Goal: Book appointment/travel/reservation

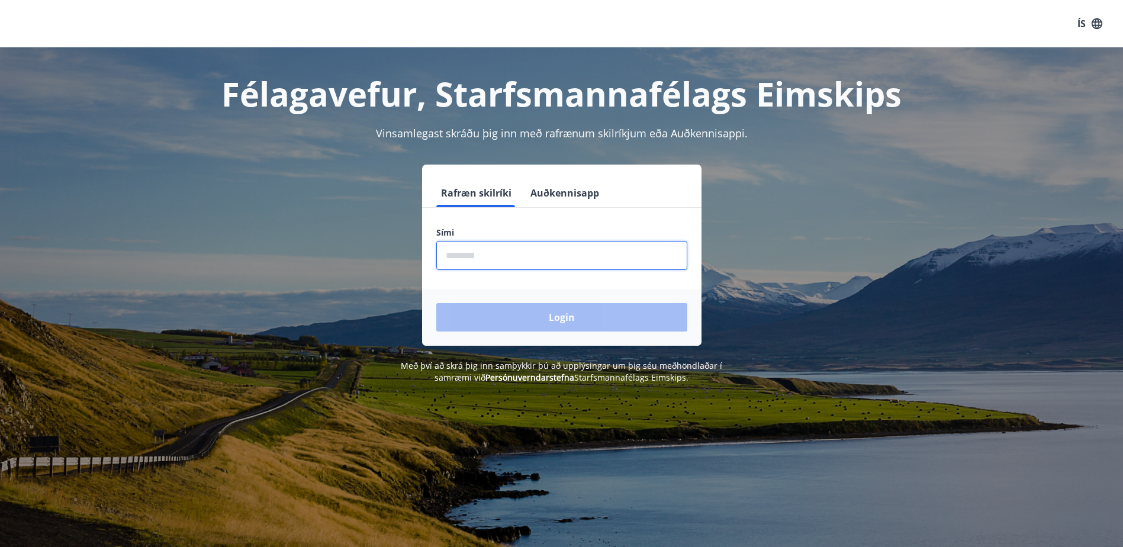
click at [474, 243] on input "phone" at bounding box center [561, 255] width 251 height 29
type input "*"
type input "********"
click at [436, 303] on button "Login" at bounding box center [561, 317] width 251 height 28
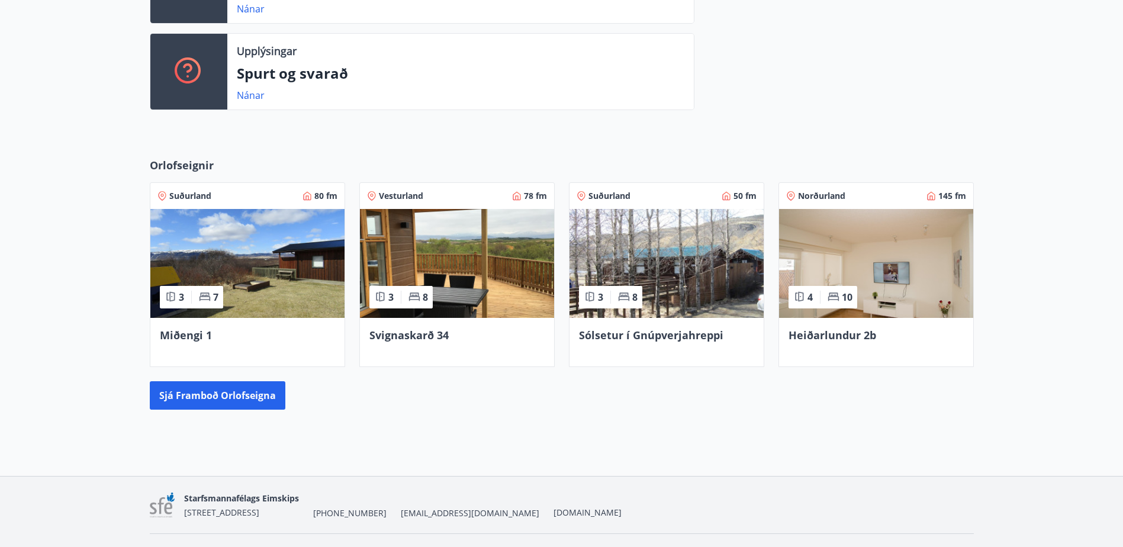
scroll to position [415, 0]
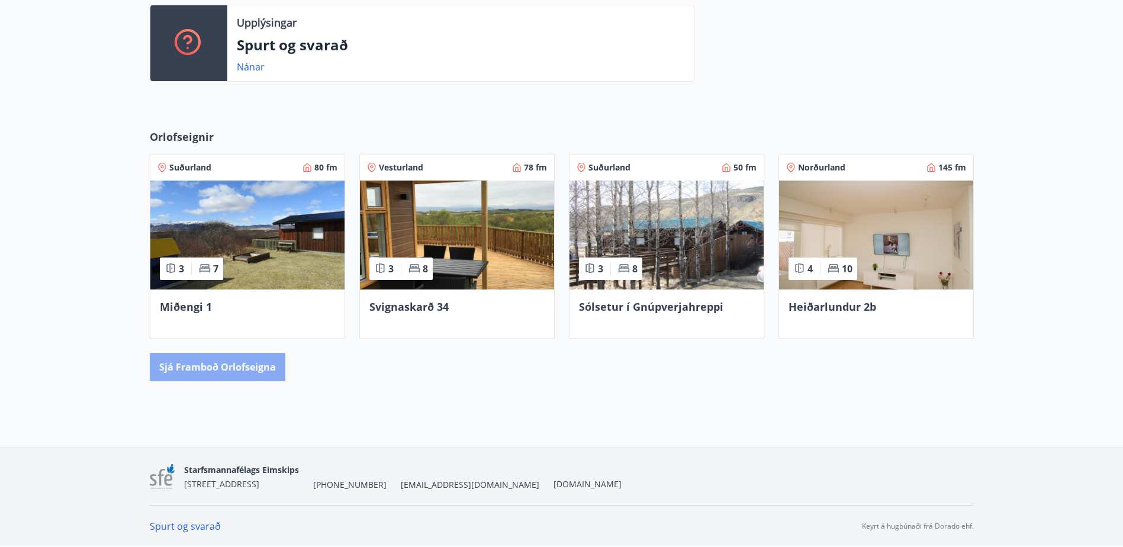
click at [225, 368] on button "Sjá framboð orlofseigna" at bounding box center [218, 367] width 136 height 28
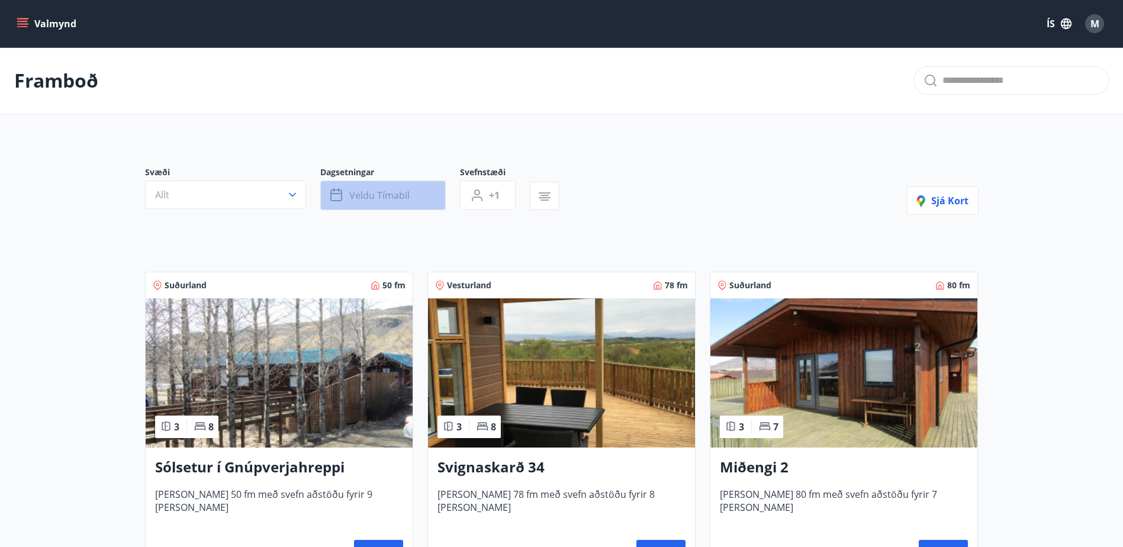
click at [386, 193] on span "Veldu tímabil" at bounding box center [379, 195] width 60 height 13
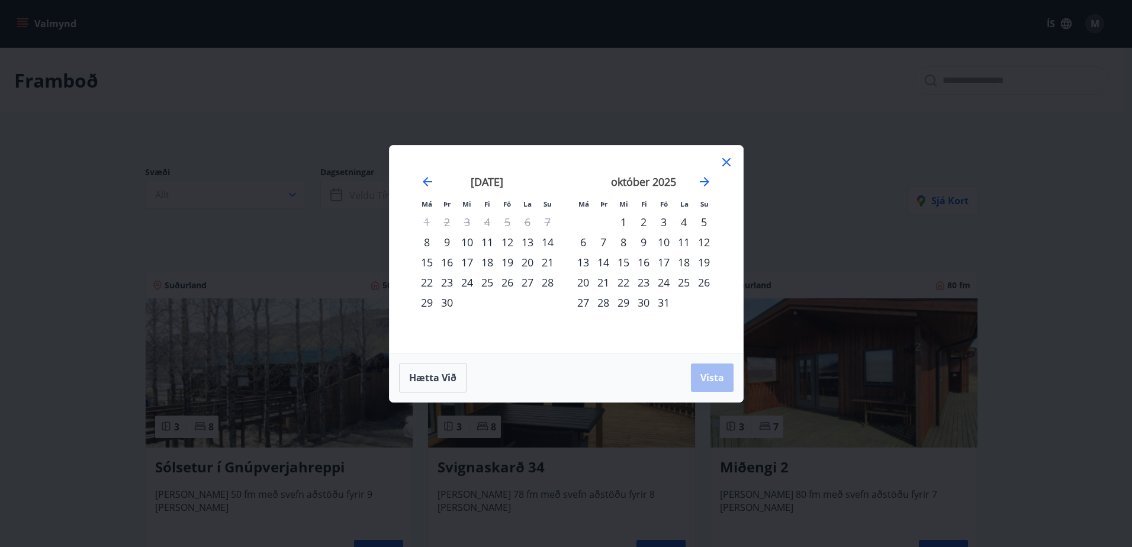
drag, startPoint x: 683, startPoint y: 282, endPoint x: 673, endPoint y: 282, distance: 10.1
click at [674, 282] on div "25" at bounding box center [684, 282] width 20 height 20
click at [663, 284] on div "24" at bounding box center [664, 282] width 20 height 20
click at [707, 282] on div "26" at bounding box center [704, 282] width 20 height 20
click at [712, 383] on span "Vista" at bounding box center [712, 377] width 24 height 13
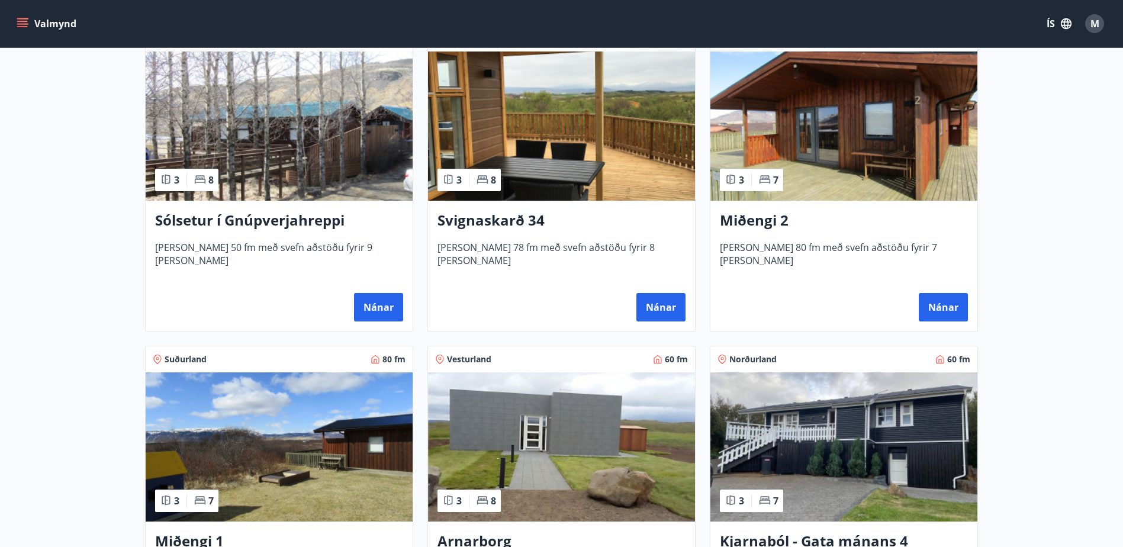
scroll to position [355, 0]
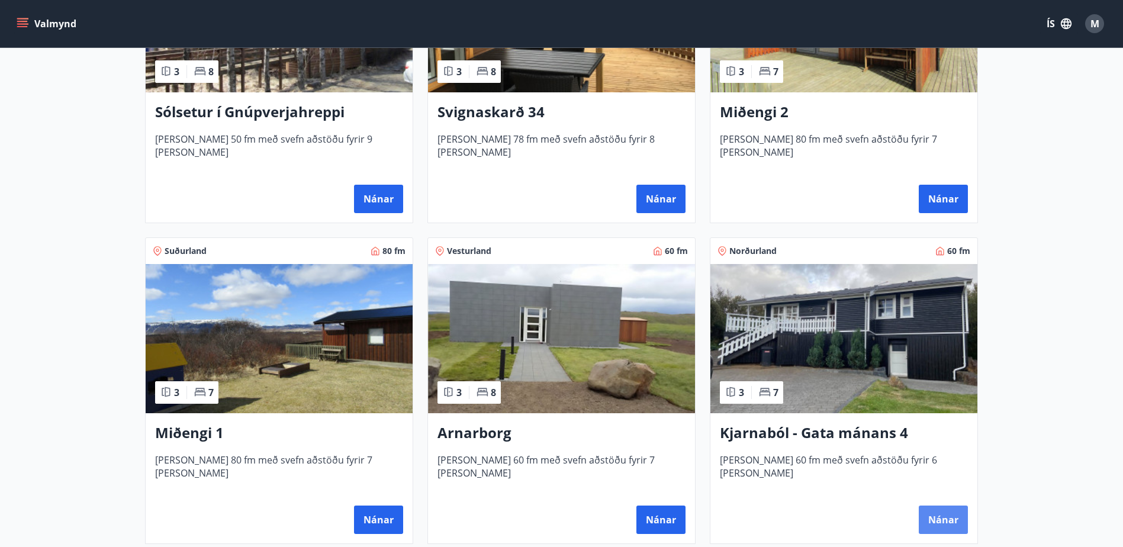
click at [929, 516] on button "Nánar" at bounding box center [943, 520] width 49 height 28
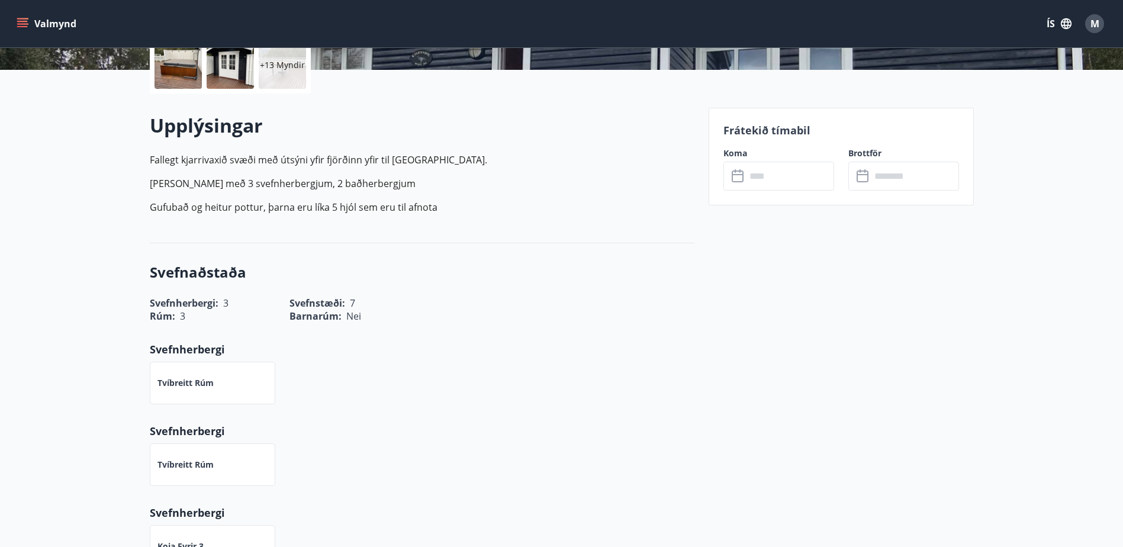
scroll to position [237, 0]
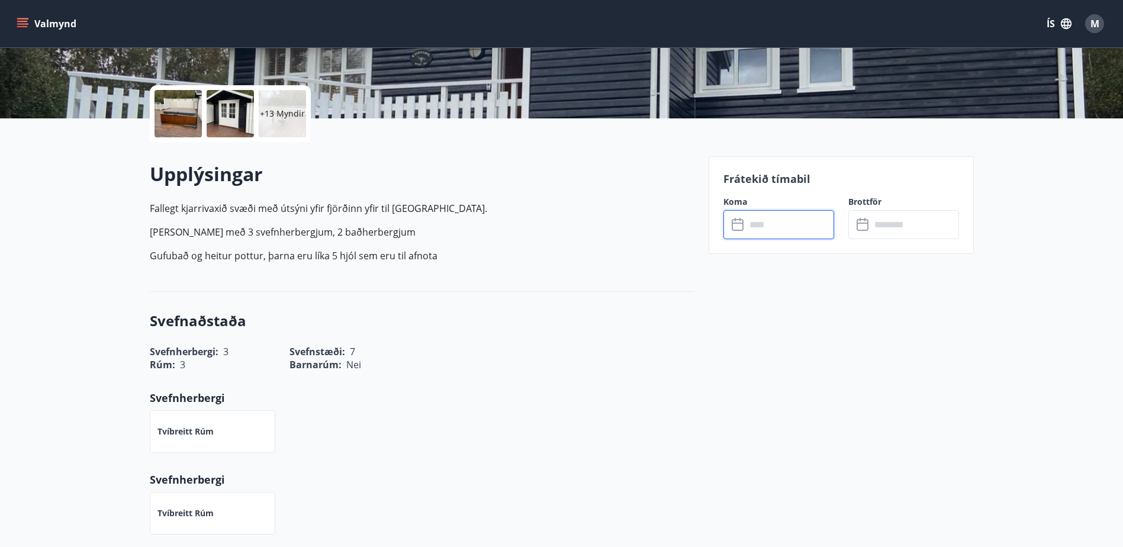
click at [787, 230] on input "text" at bounding box center [790, 224] width 88 height 29
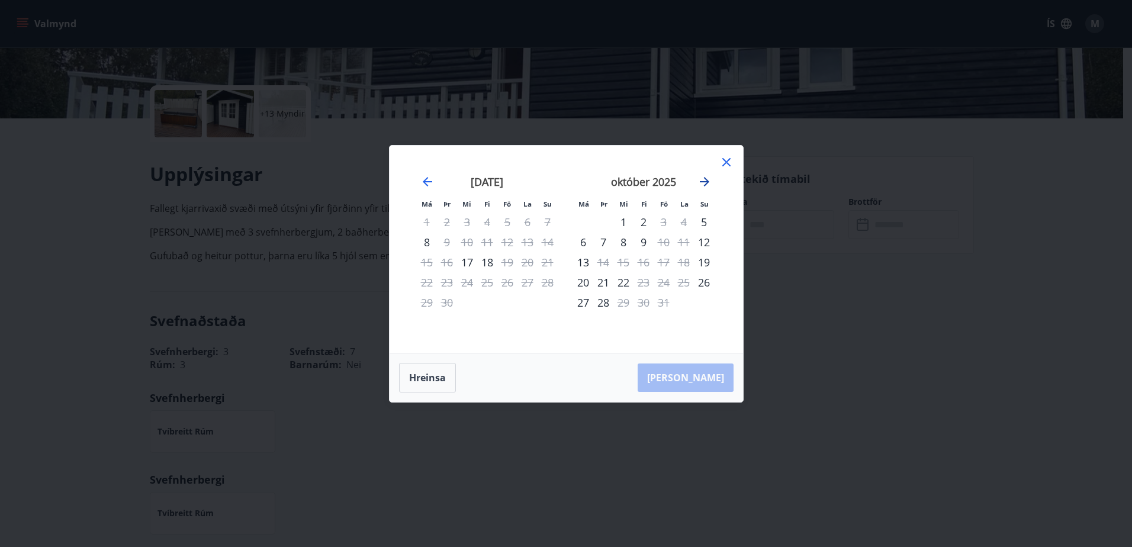
click at [707, 185] on icon "Move forward to switch to the next month." at bounding box center [704, 182] width 14 height 14
click at [709, 180] on icon "Move forward to switch to the next month." at bounding box center [704, 182] width 14 height 14
drag, startPoint x: 1095, startPoint y: 162, endPoint x: 929, endPoint y: 186, distance: 167.5
click at [1095, 162] on div "Má Þr Mi Fi Fö La Su Má Þr Mi Fi Fö La Su [DATE] 1 2 3 4 5 6 7 8 9 10 11 12 13 …" at bounding box center [566, 273] width 1132 height 547
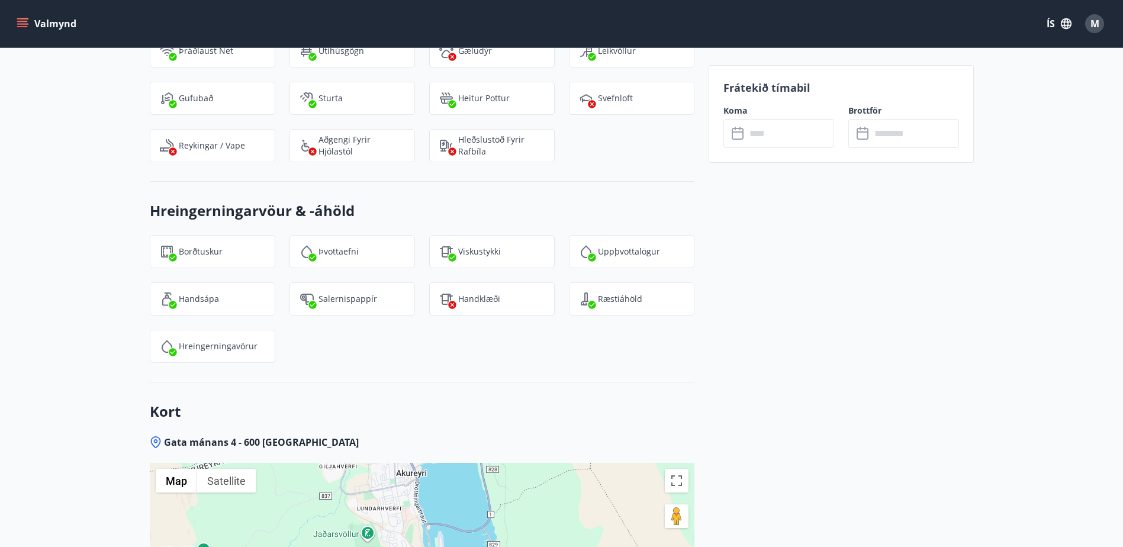
scroll to position [1066, 0]
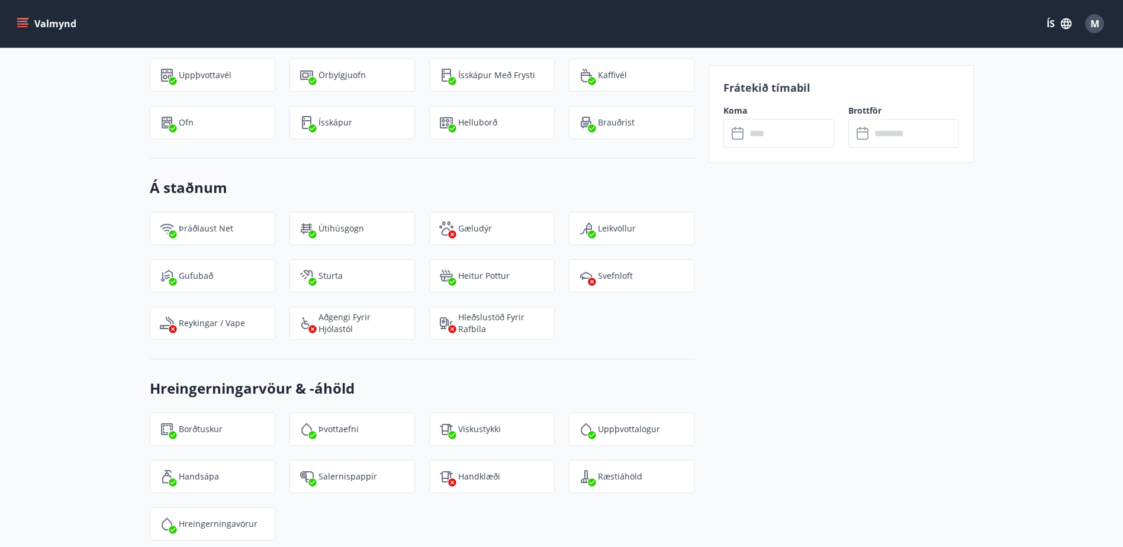
click at [16, 22] on button "Valmynd" at bounding box center [47, 23] width 67 height 21
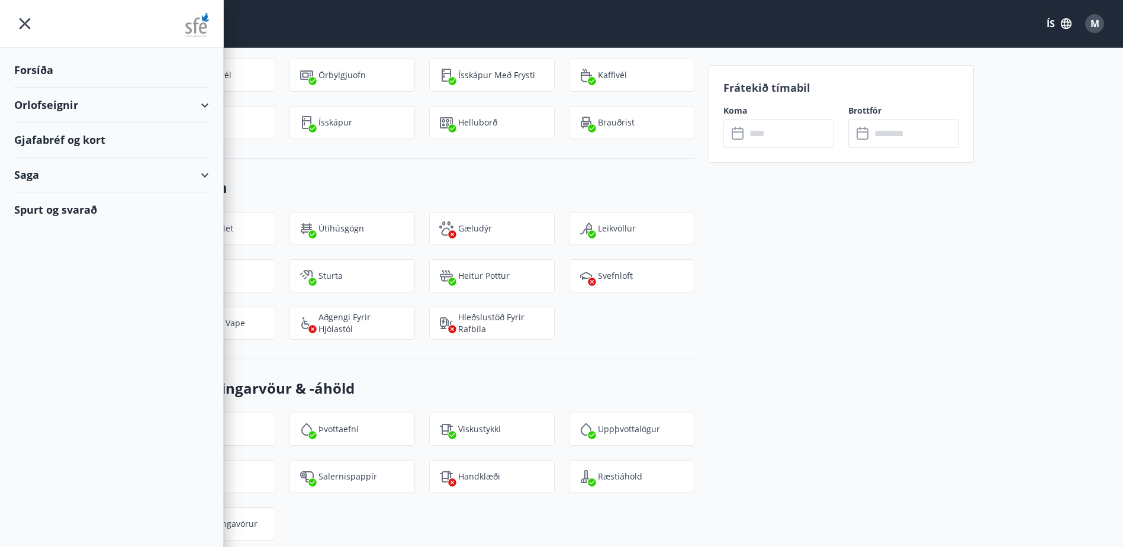
drag, startPoint x: 54, startPoint y: 102, endPoint x: 93, endPoint y: 102, distance: 38.5
click at [56, 100] on div "Orlofseignir" at bounding box center [111, 105] width 195 height 35
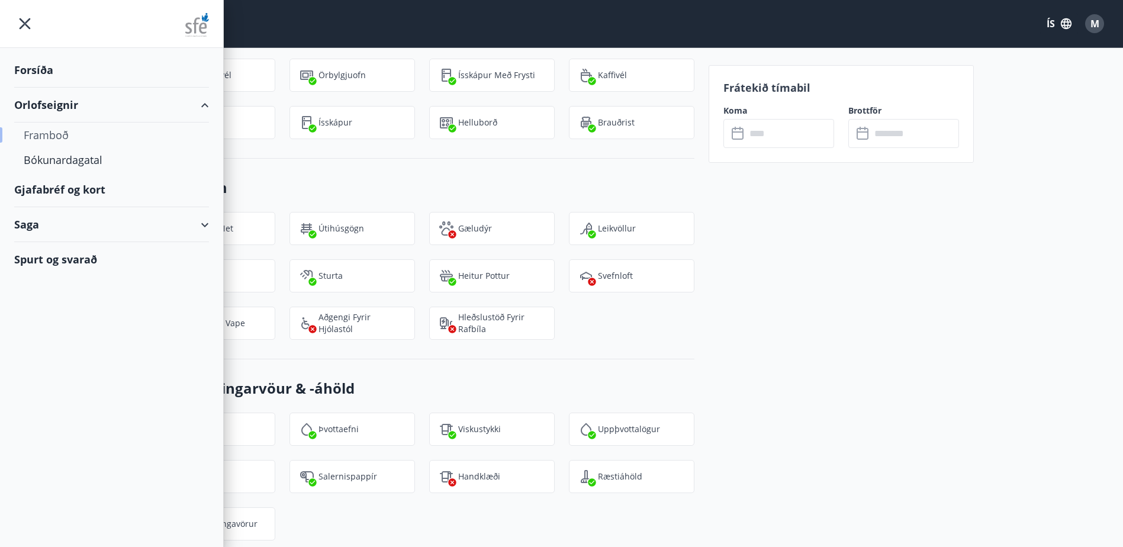
click at [63, 138] on div "Framboð" at bounding box center [112, 135] width 176 height 25
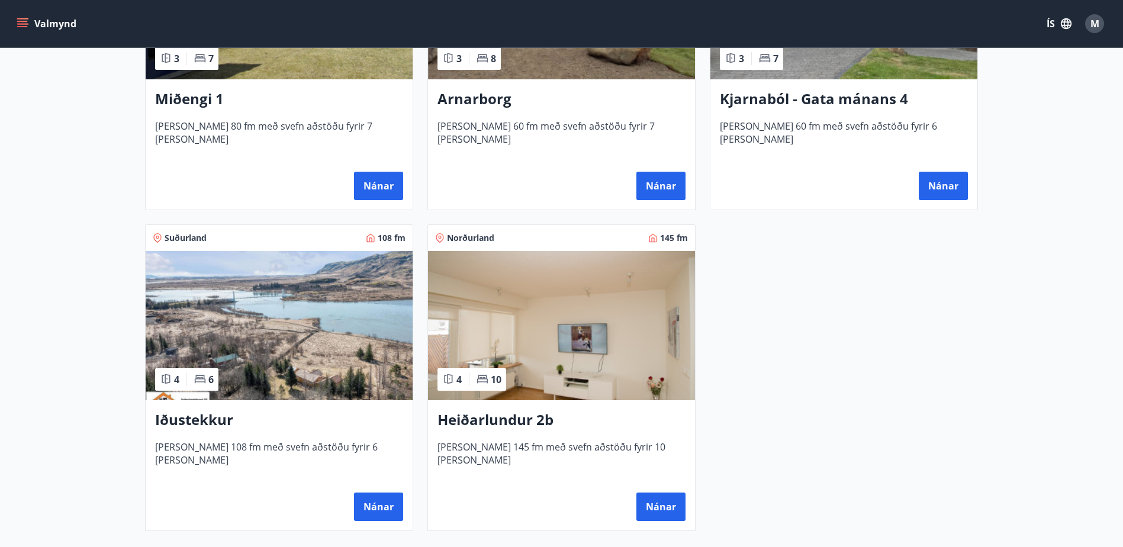
scroll to position [710, 0]
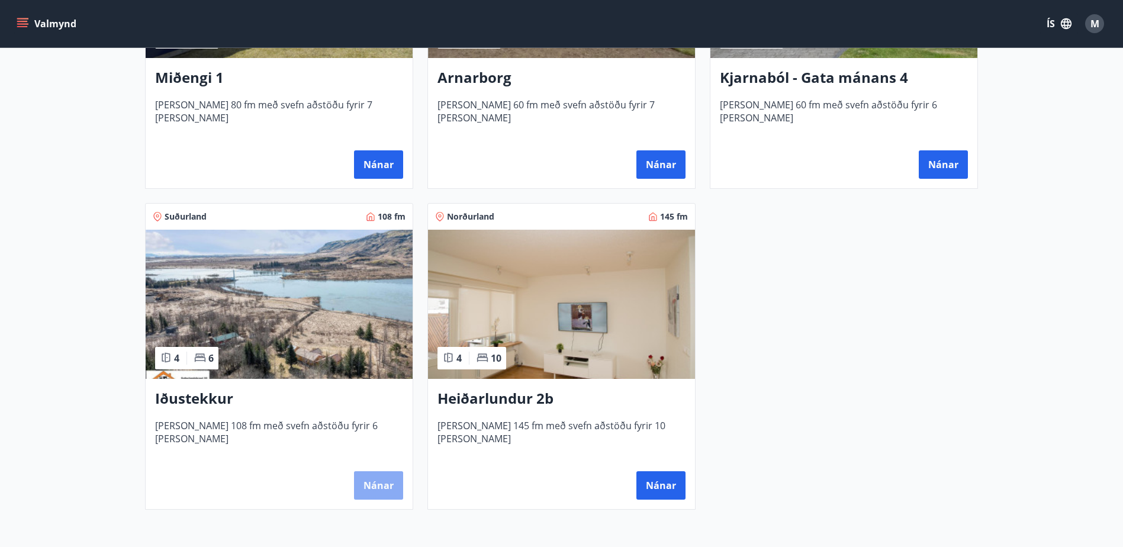
click at [386, 491] on button "Nánar" at bounding box center [378, 485] width 49 height 28
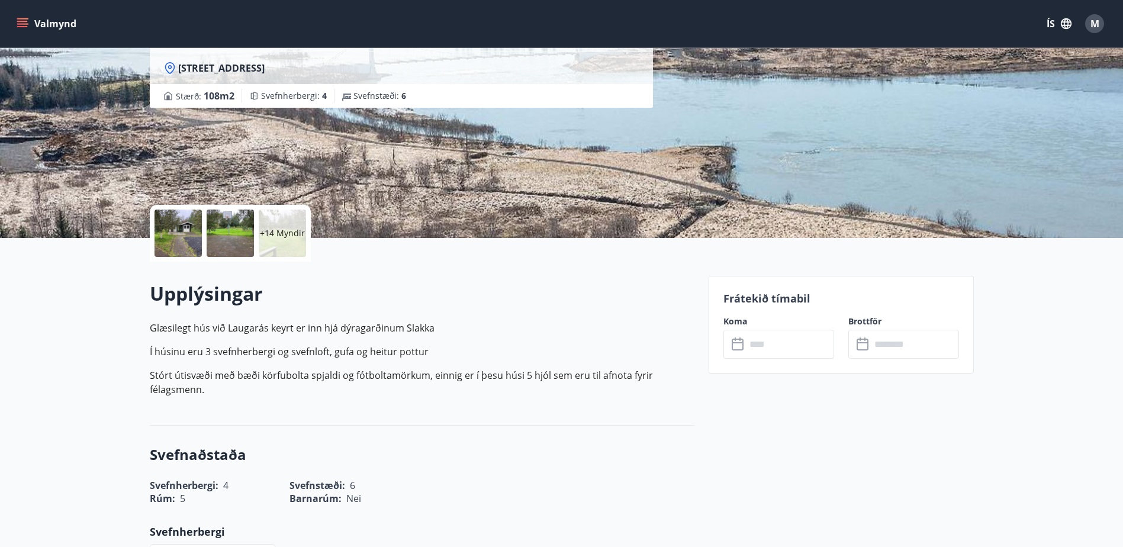
scroll to position [118, 0]
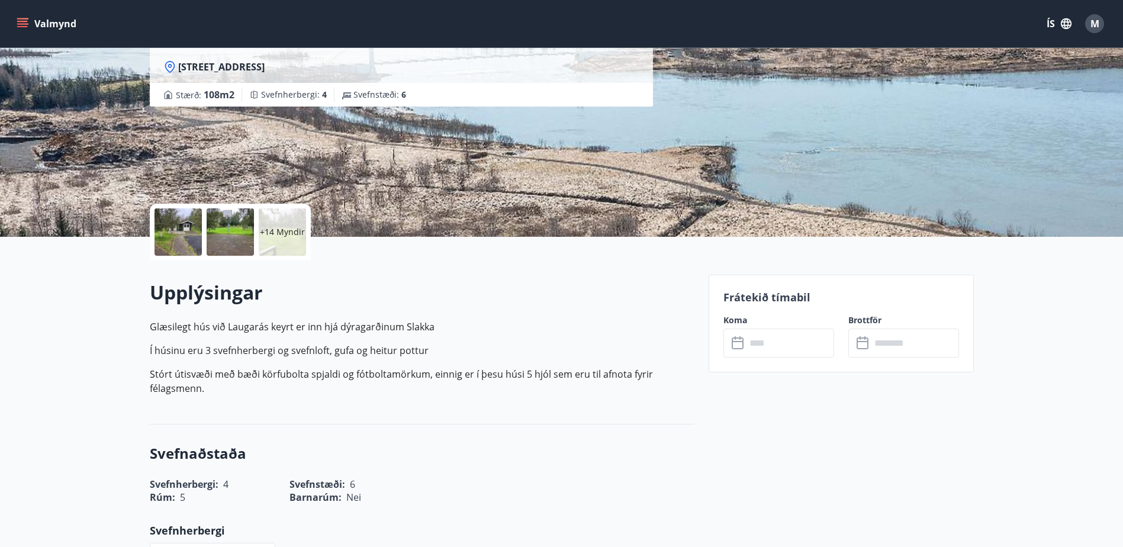
click at [755, 335] on input "text" at bounding box center [790, 343] width 88 height 29
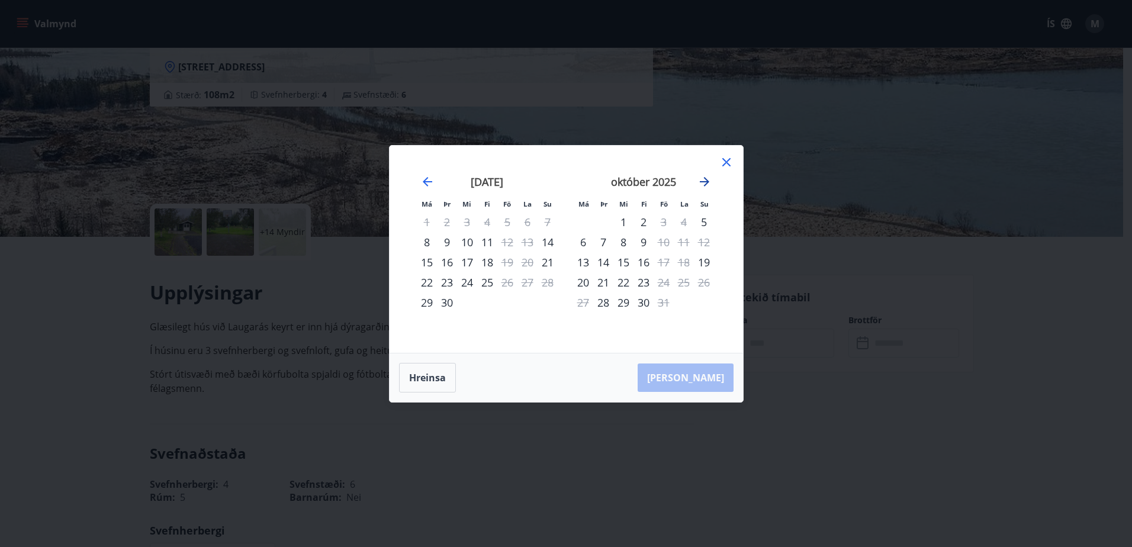
click at [703, 185] on icon "Move forward to switch to the next month." at bounding box center [704, 182] width 14 height 14
click at [729, 159] on icon at bounding box center [726, 162] width 8 height 8
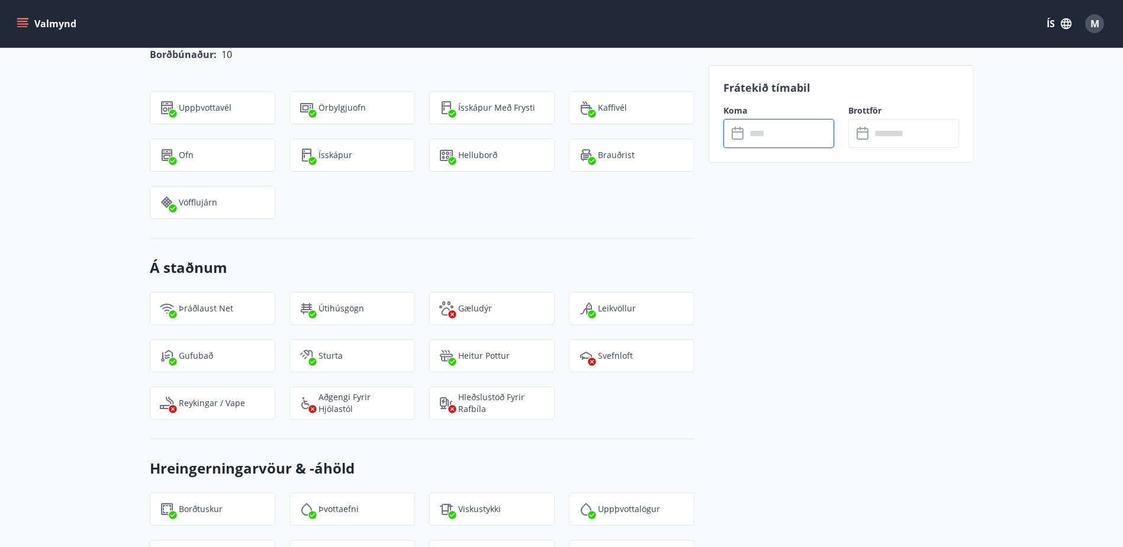
scroll to position [1066, 0]
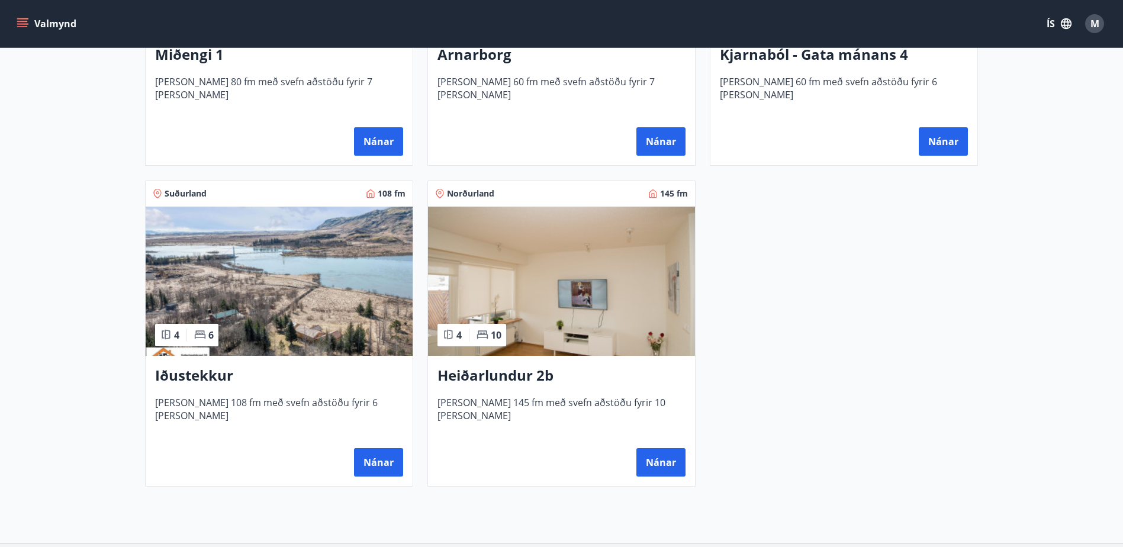
scroll to position [770, 0]
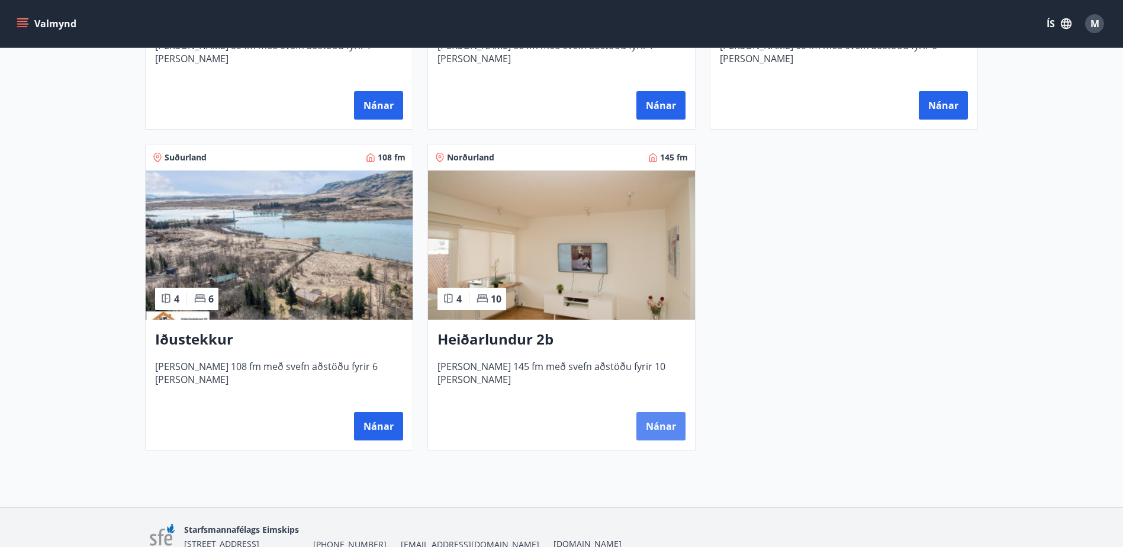
click at [660, 421] on button "Nánar" at bounding box center [660, 426] width 49 height 28
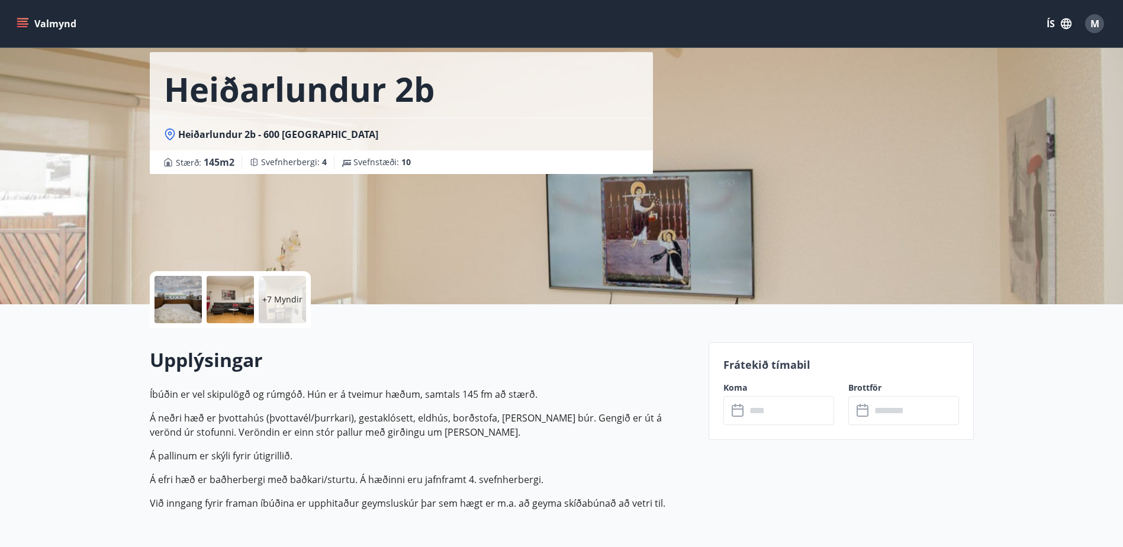
scroll to position [118, 0]
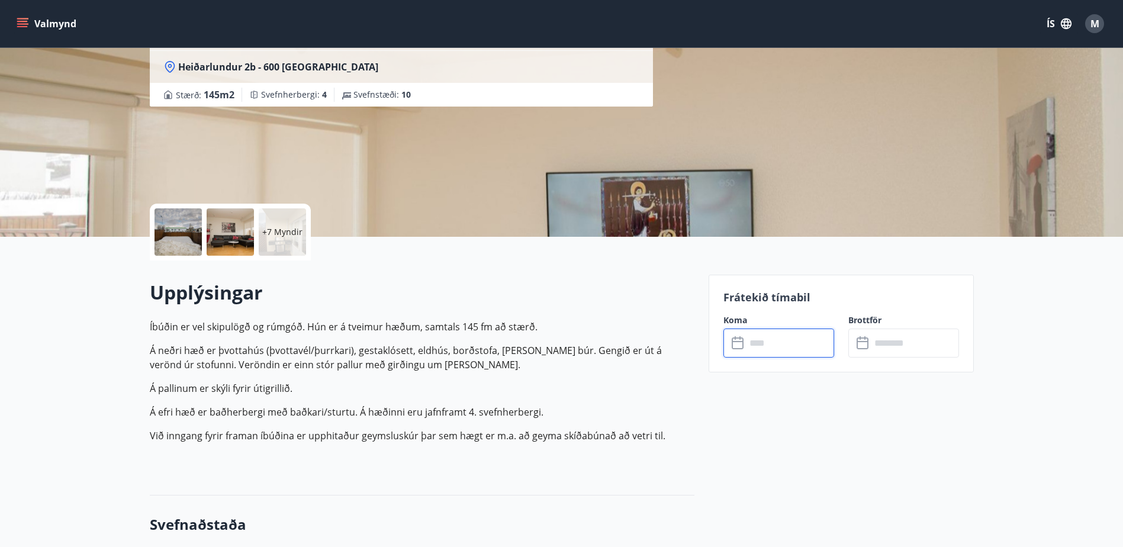
click at [758, 347] on input "text" at bounding box center [790, 343] width 88 height 29
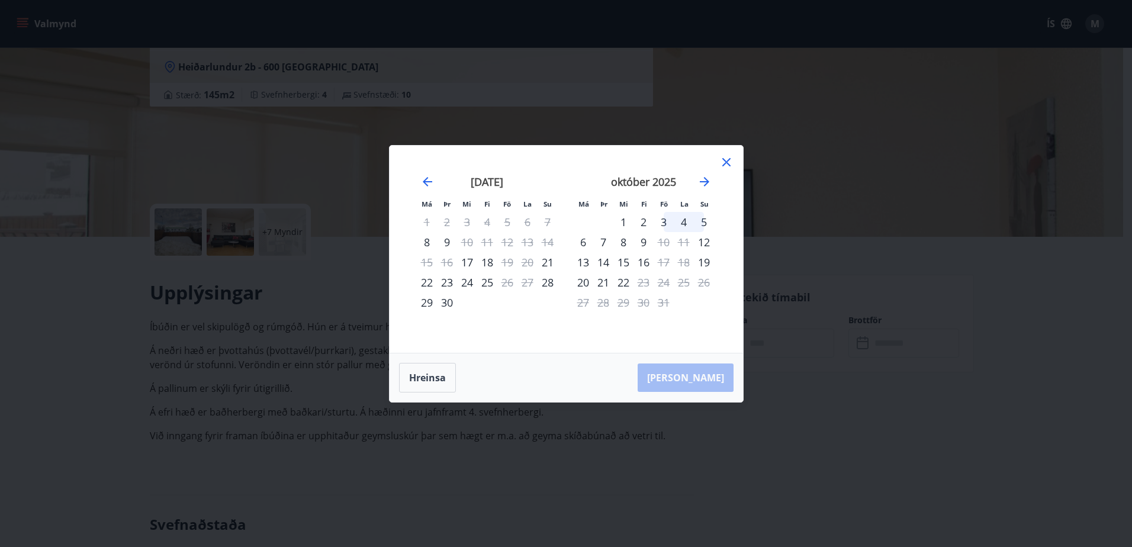
drag, startPoint x: 683, startPoint y: 241, endPoint x: 842, endPoint y: 174, distance: 172.7
click at [851, 178] on div "Má Þr Mi Fi Fö La Su Má Þr Mi Fi Fö La Su [DATE] 1 2 3 4 5 6 7 8 9 10 11 12 13 …" at bounding box center [566, 273] width 1132 height 547
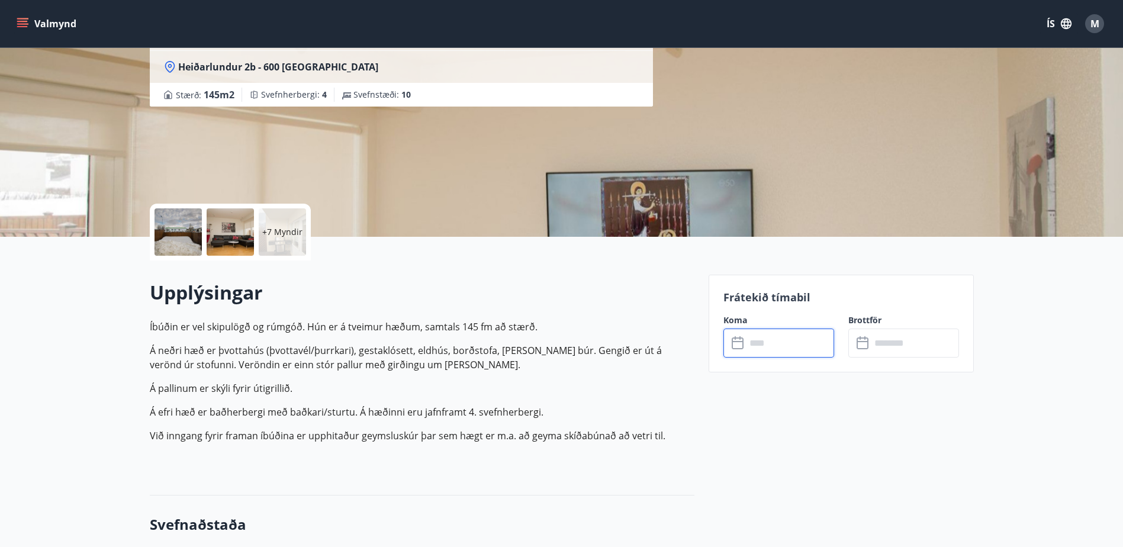
click at [758, 174] on div "Heiðarlundur 2b Heiðarlundur 2b - [GEOGRAPHIC_DATA] : 145 m2 [GEOGRAPHIC_DATA] …" at bounding box center [562, 59] width 824 height 355
